Goal: Task Accomplishment & Management: Use online tool/utility

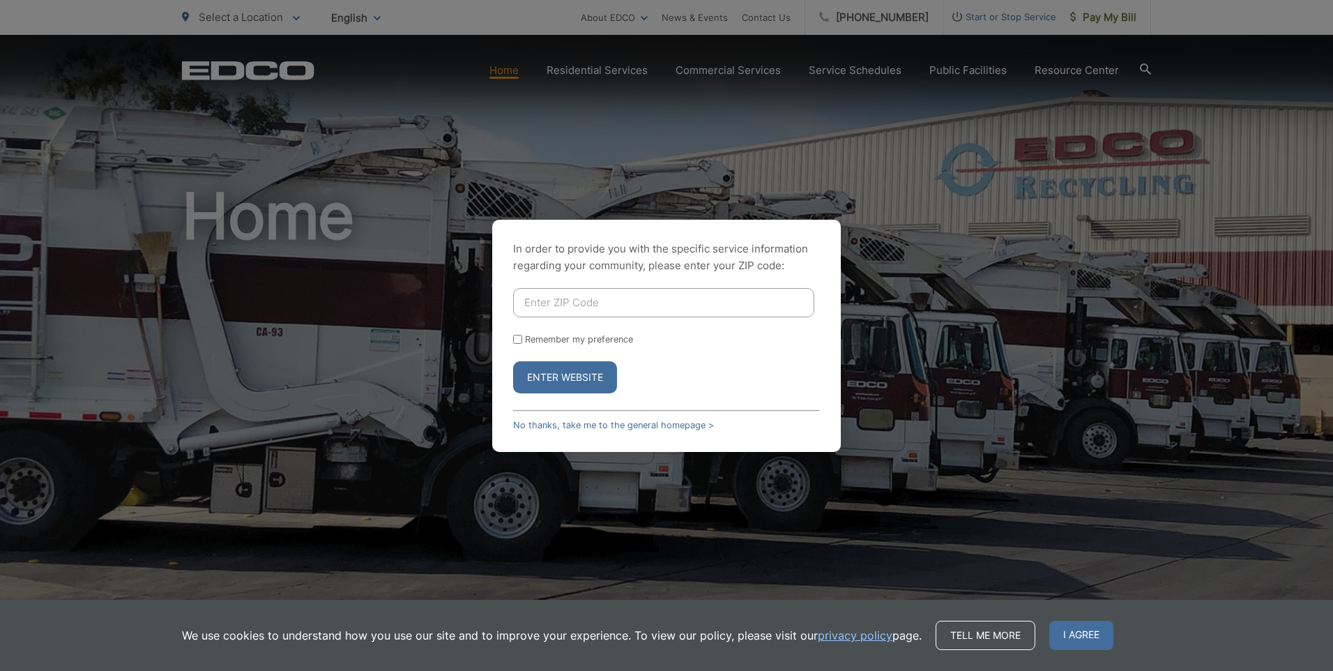
click at [561, 302] on input "Enter ZIP Code" at bounding box center [663, 302] width 301 height 29
type input "92154"
click at [518, 338] on input "Remember my preference" at bounding box center [517, 339] width 9 height 9
checkbox input "true"
click at [556, 379] on button "Enter Website" at bounding box center [565, 377] width 104 height 32
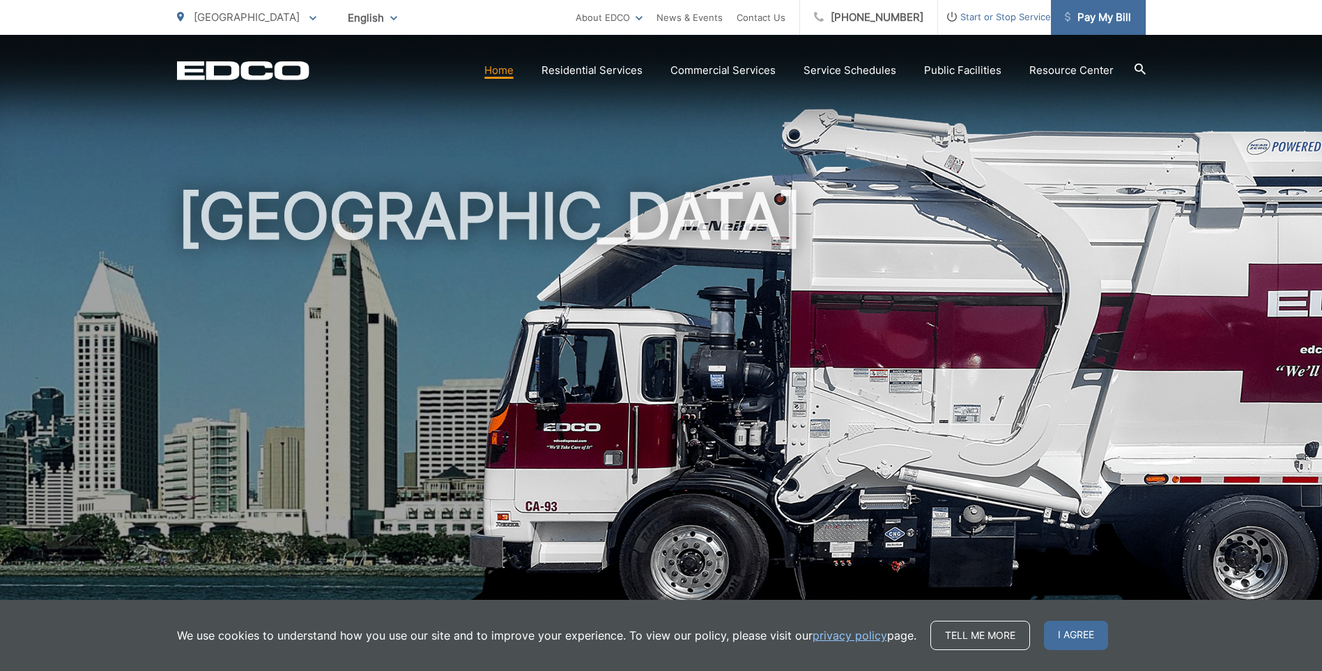
click at [1098, 17] on span "Pay My Bill" at bounding box center [1098, 17] width 66 height 17
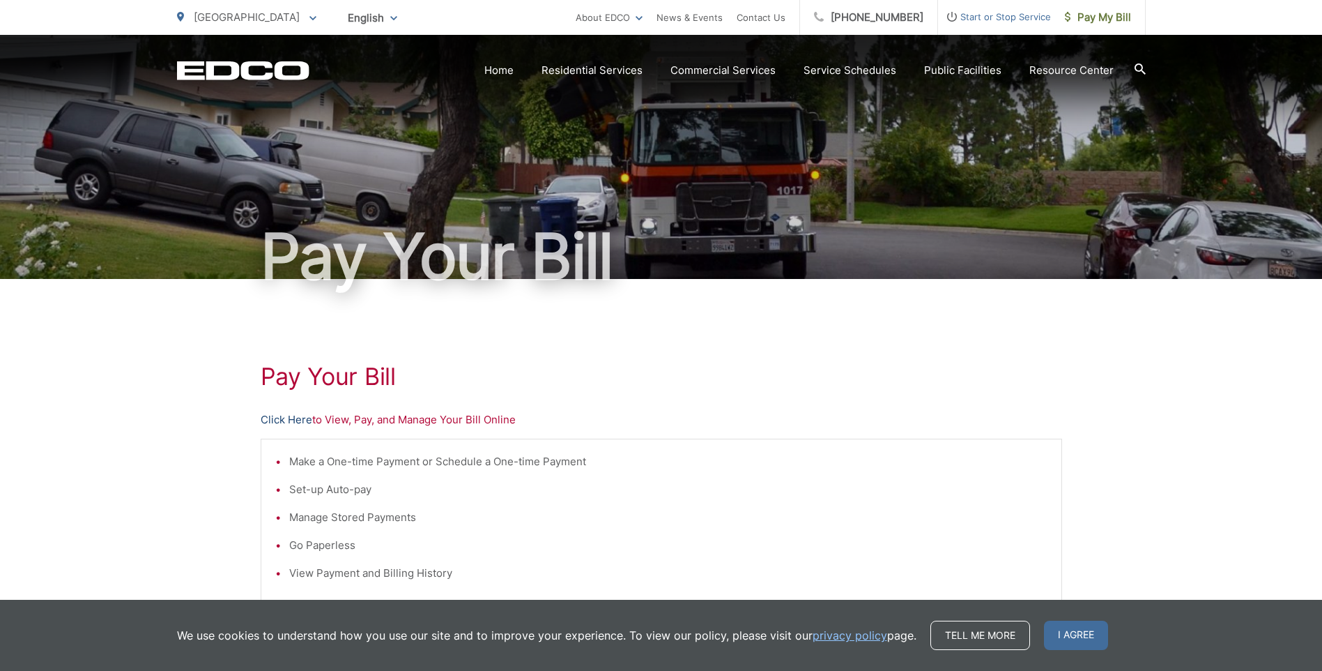
click at [282, 417] on link "Click Here" at bounding box center [287, 419] width 52 height 17
